Goal: Find specific page/section: Find specific page/section

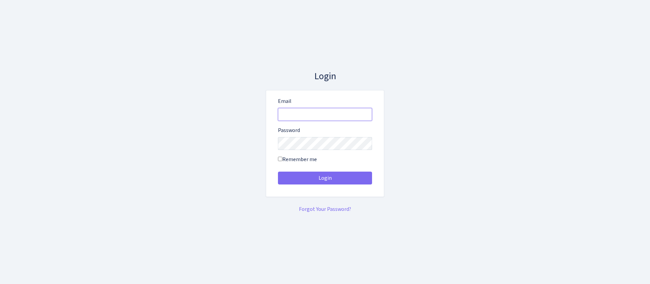
click at [332, 116] on input "Email" at bounding box center [325, 114] width 94 height 13
type input "[EMAIL_ADDRESS][DOMAIN_NAME]"
click at [278, 172] on button "Login" at bounding box center [325, 178] width 94 height 13
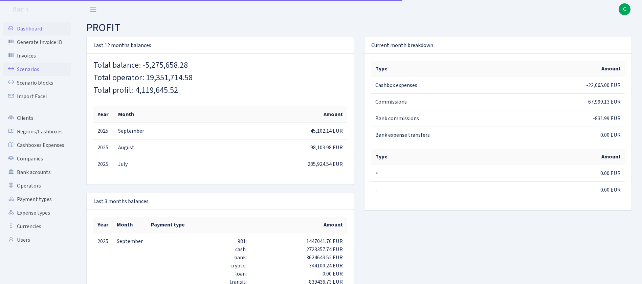
click at [36, 70] on link "Scenarios" at bounding box center [37, 70] width 68 height 14
click at [33, 71] on link "Scenarios" at bounding box center [37, 70] width 68 height 14
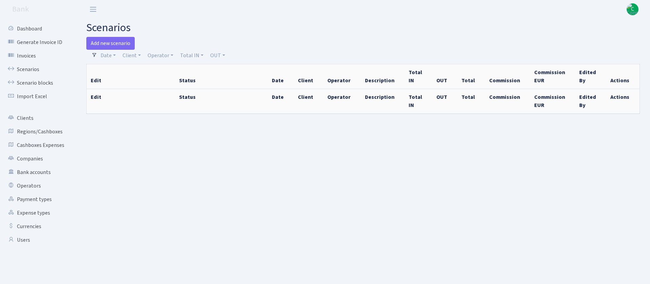
select select "100"
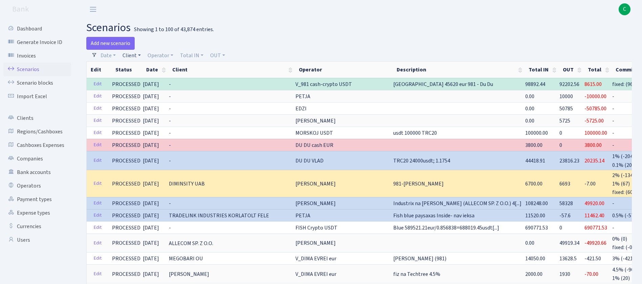
click at [127, 54] on link "Client" at bounding box center [132, 56] width 24 height 12
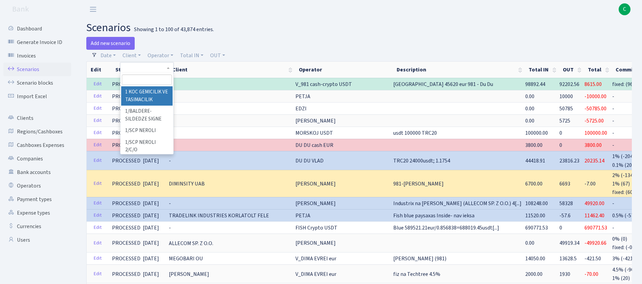
click at [150, 80] on input "search" at bounding box center [147, 79] width 50 height 10
type input "valid"
click at [159, 95] on li "VALIDBIZ SP ZOO" at bounding box center [146, 92] width 51 height 12
